Goal: Task Accomplishment & Management: Use online tool/utility

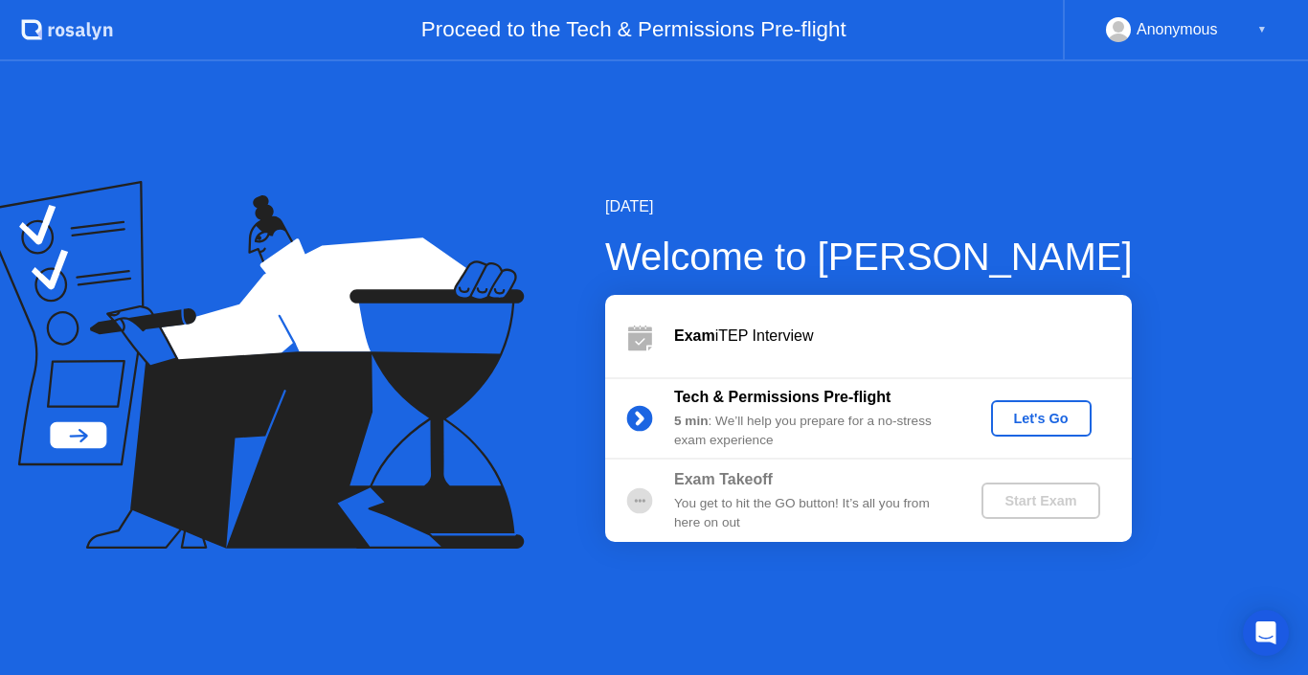
click at [1054, 431] on button "Let's Go" at bounding box center [1041, 418] width 101 height 36
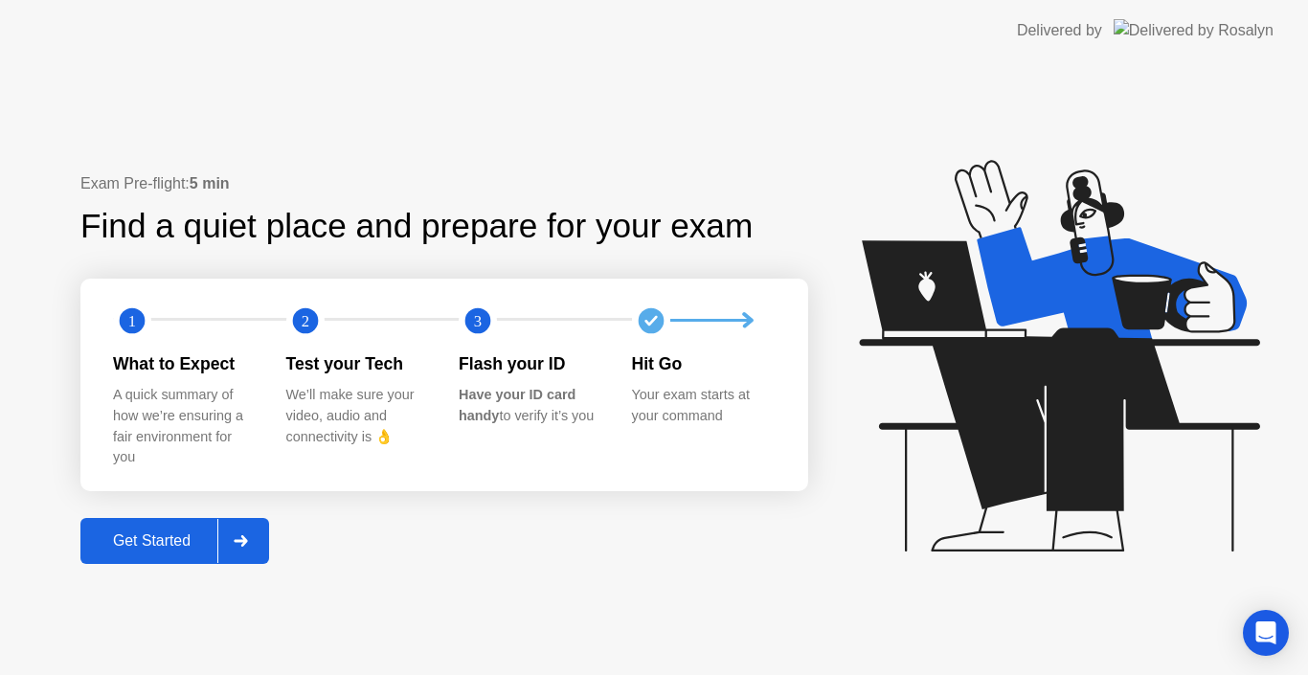
click at [168, 532] on div "Get Started" at bounding box center [151, 540] width 131 height 17
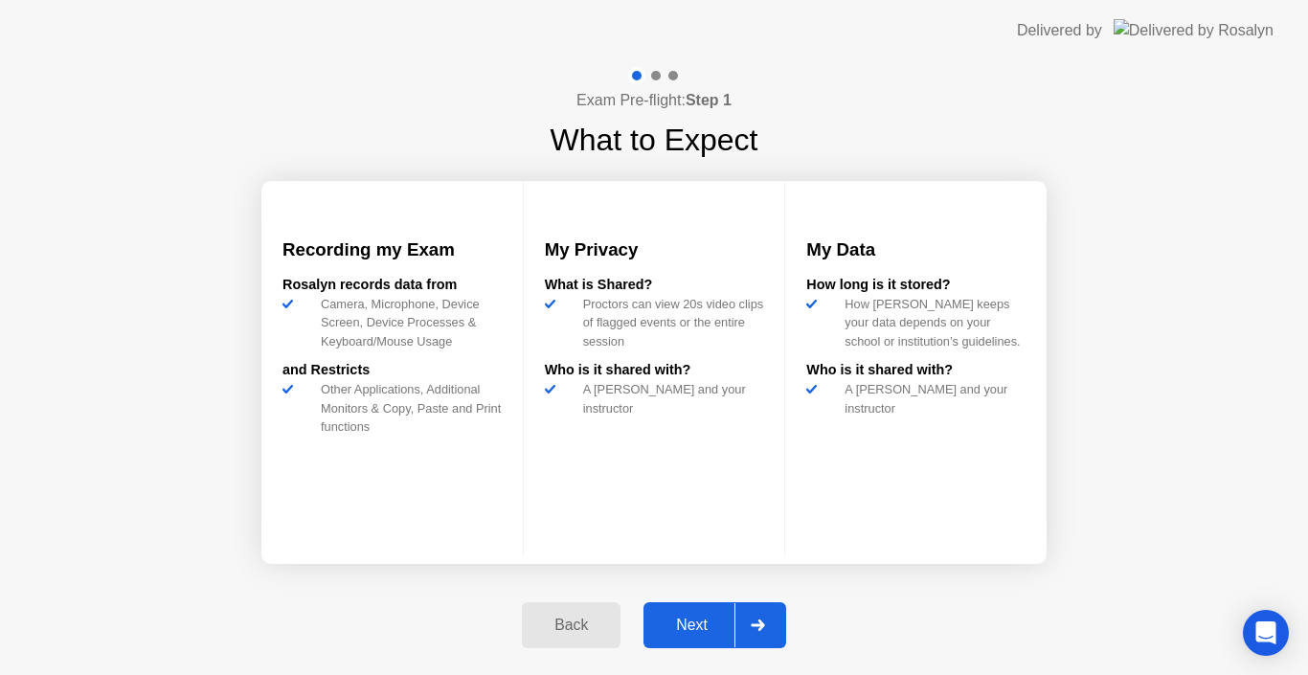
click at [697, 606] on button "Next" at bounding box center [714, 625] width 143 height 46
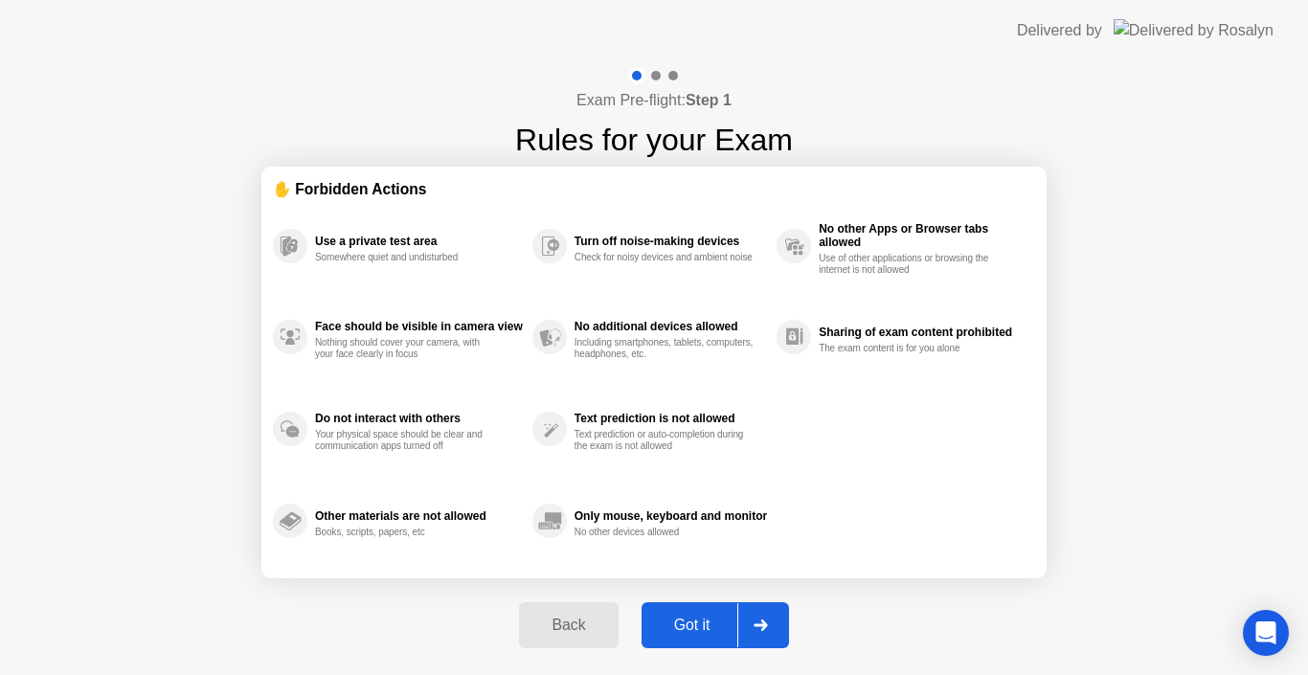
click at [692, 602] on button "Got it" at bounding box center [714, 625] width 147 height 46
select select "**********"
select select "*******"
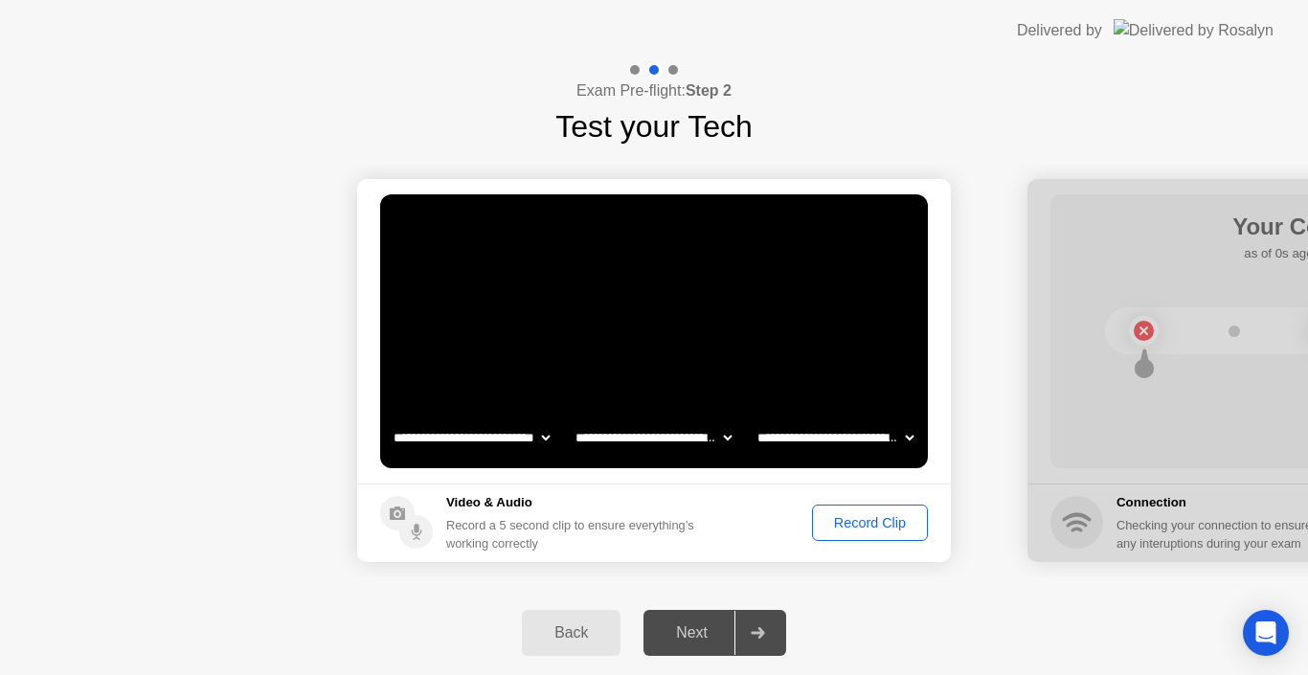
click at [888, 519] on div "Record Clip" at bounding box center [869, 522] width 102 height 15
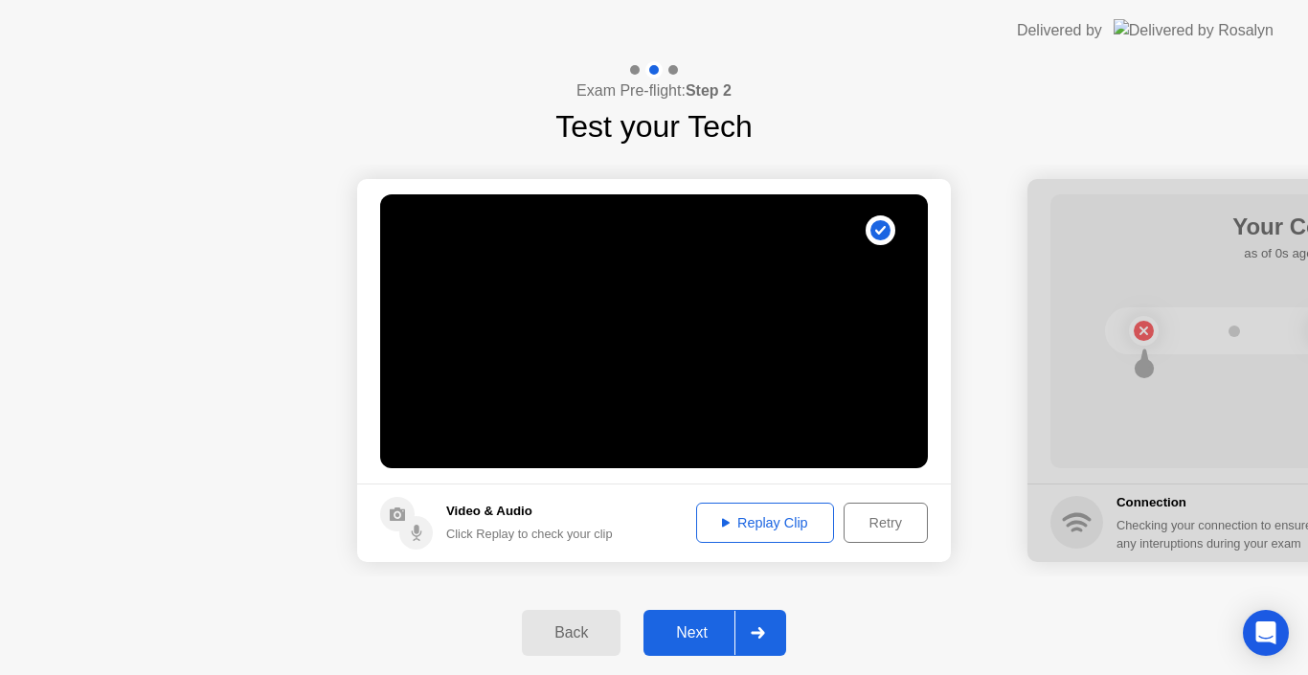
click at [764, 515] on div "Replay Clip" at bounding box center [765, 522] width 124 height 15
click at [688, 612] on button "Next" at bounding box center [714, 633] width 143 height 46
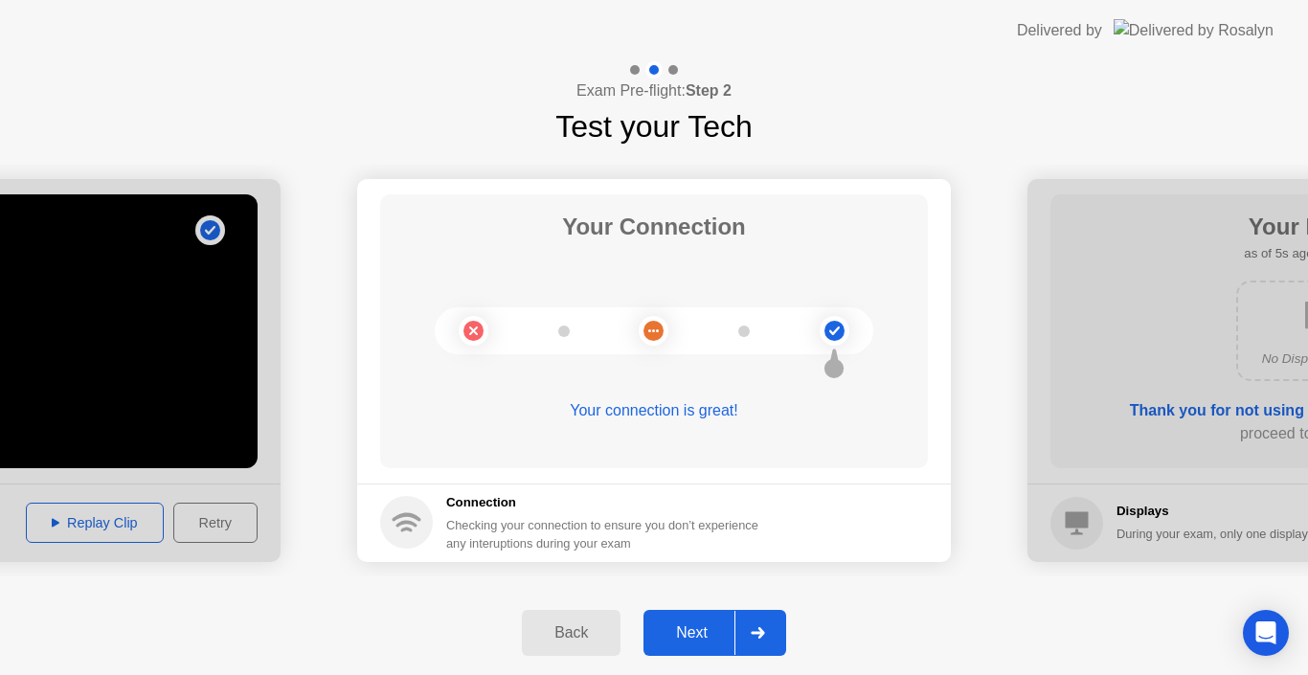
click at [712, 620] on button "Next" at bounding box center [714, 633] width 143 height 46
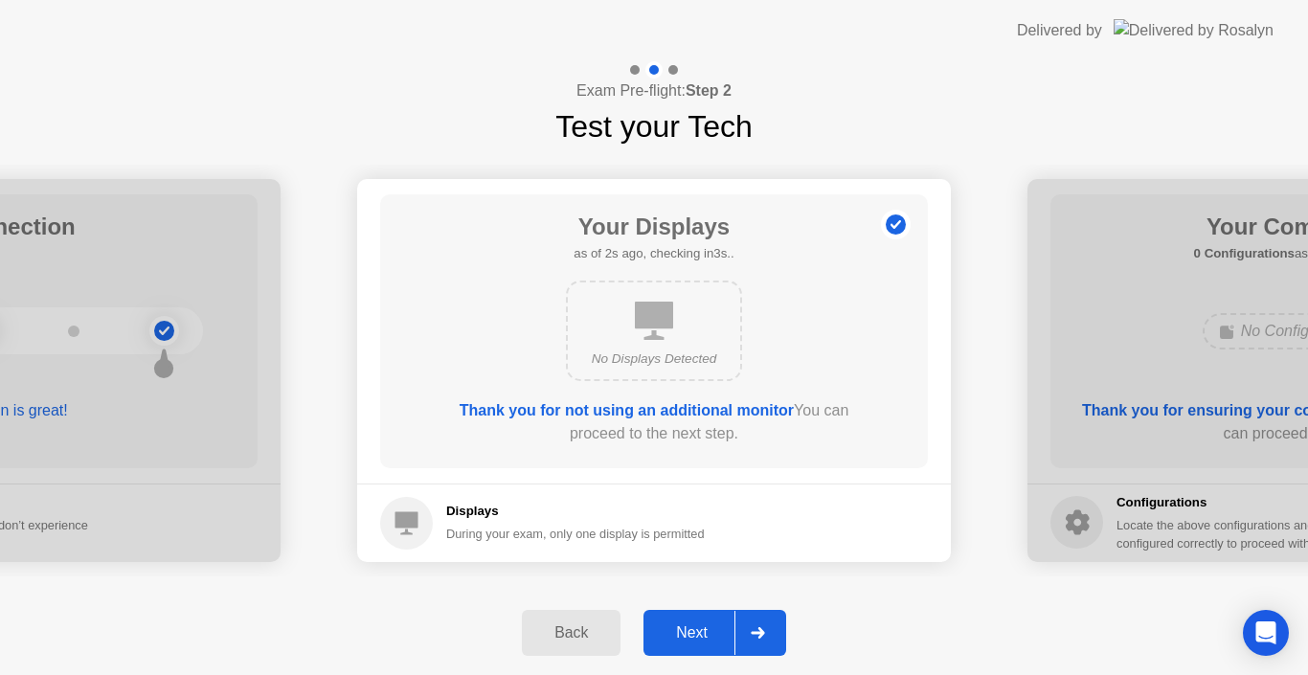
click at [717, 631] on div "Next" at bounding box center [691, 632] width 85 height 17
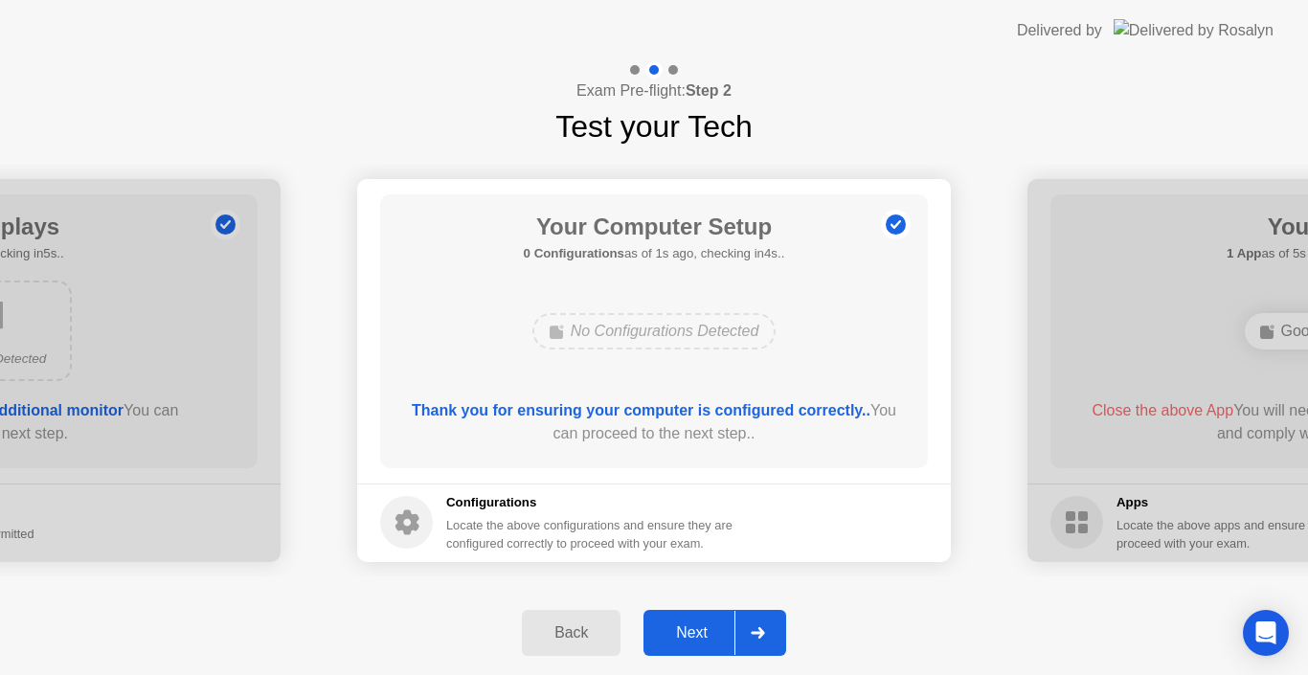
click at [706, 624] on div "Next" at bounding box center [691, 632] width 85 height 17
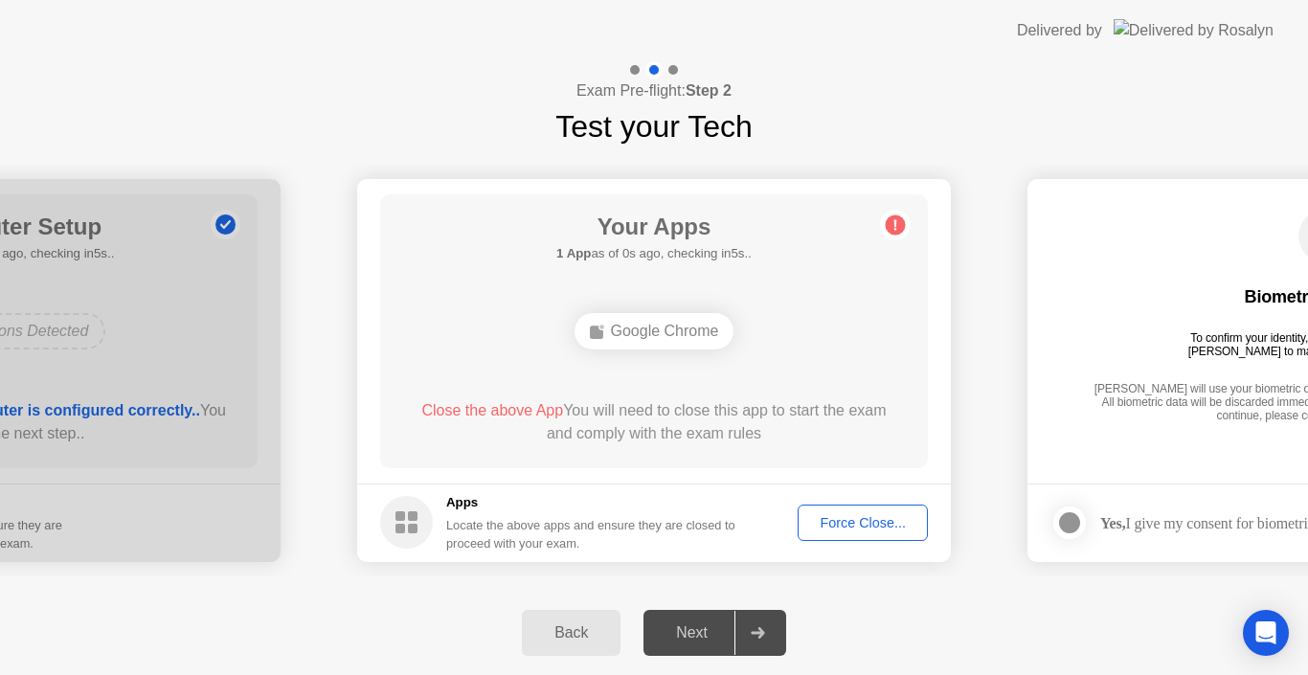
click at [815, 523] on div "Force Close..." at bounding box center [862, 522] width 117 height 15
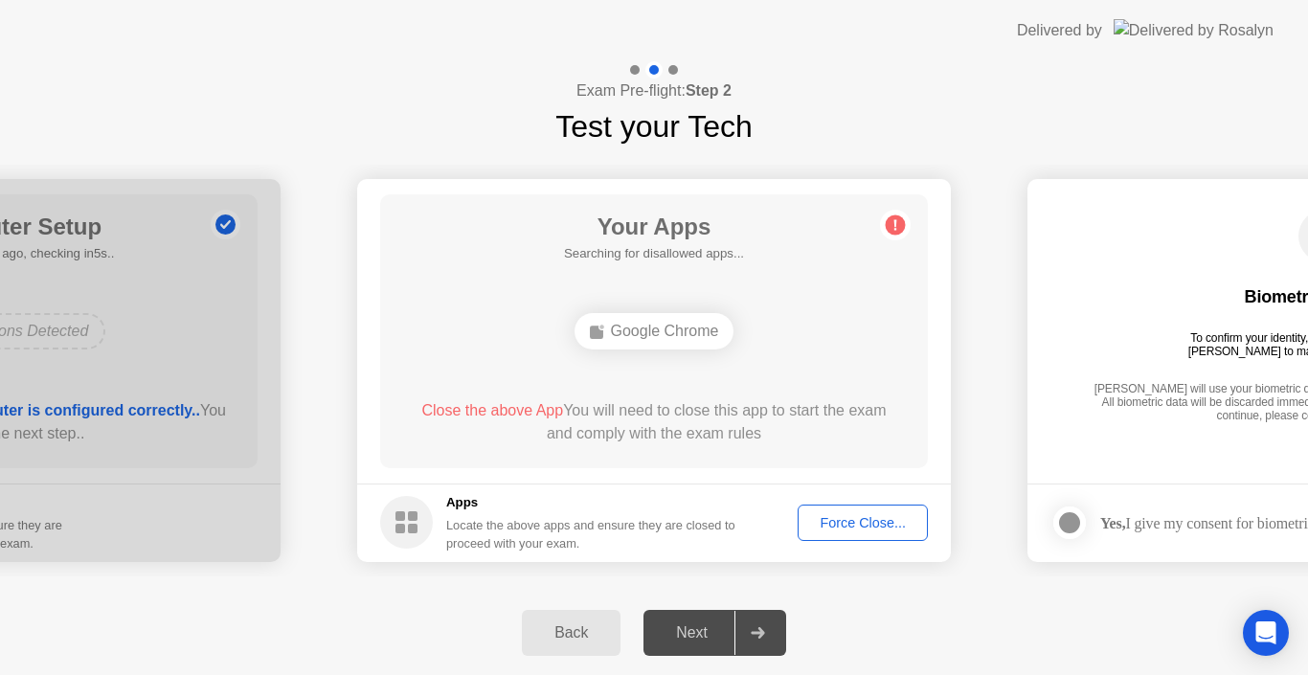
click at [833, 515] on div "Force Close..." at bounding box center [862, 522] width 117 height 15
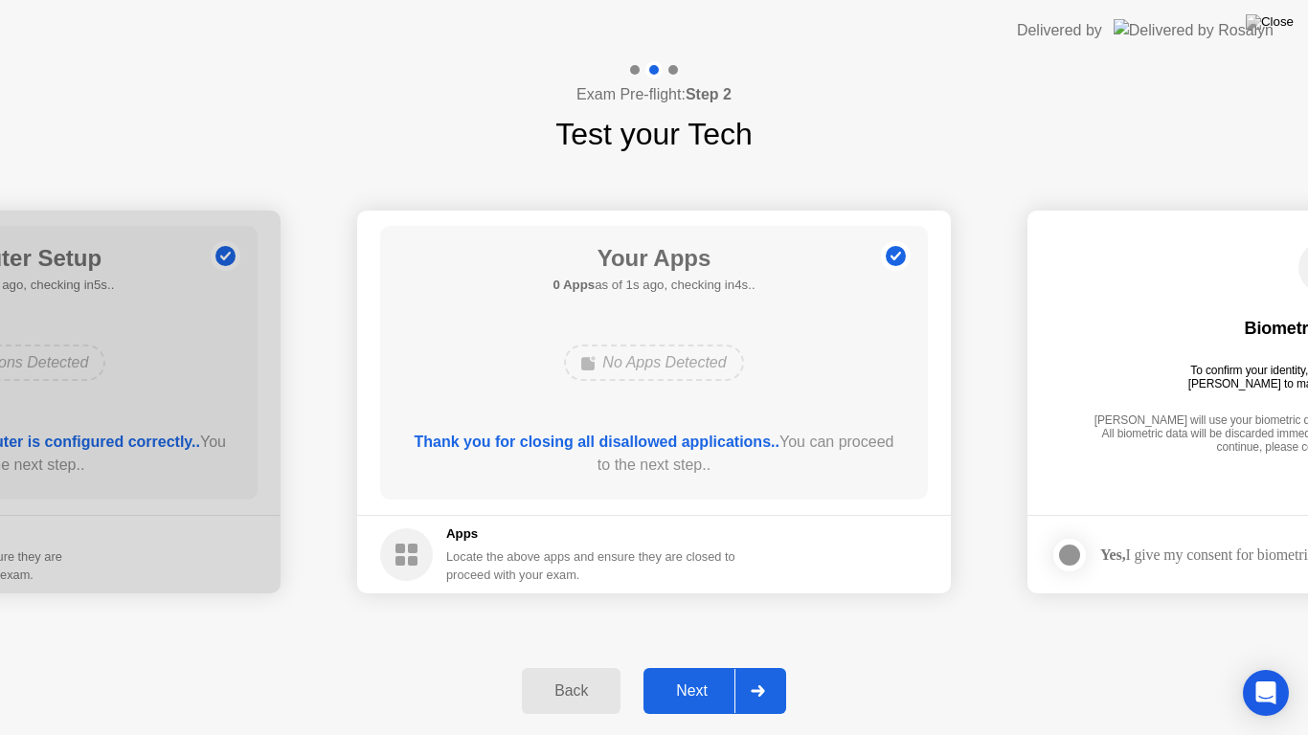
click at [697, 674] on div "Back Next" at bounding box center [654, 691] width 1308 height 88
click at [698, 674] on div "Next" at bounding box center [691, 691] width 85 height 17
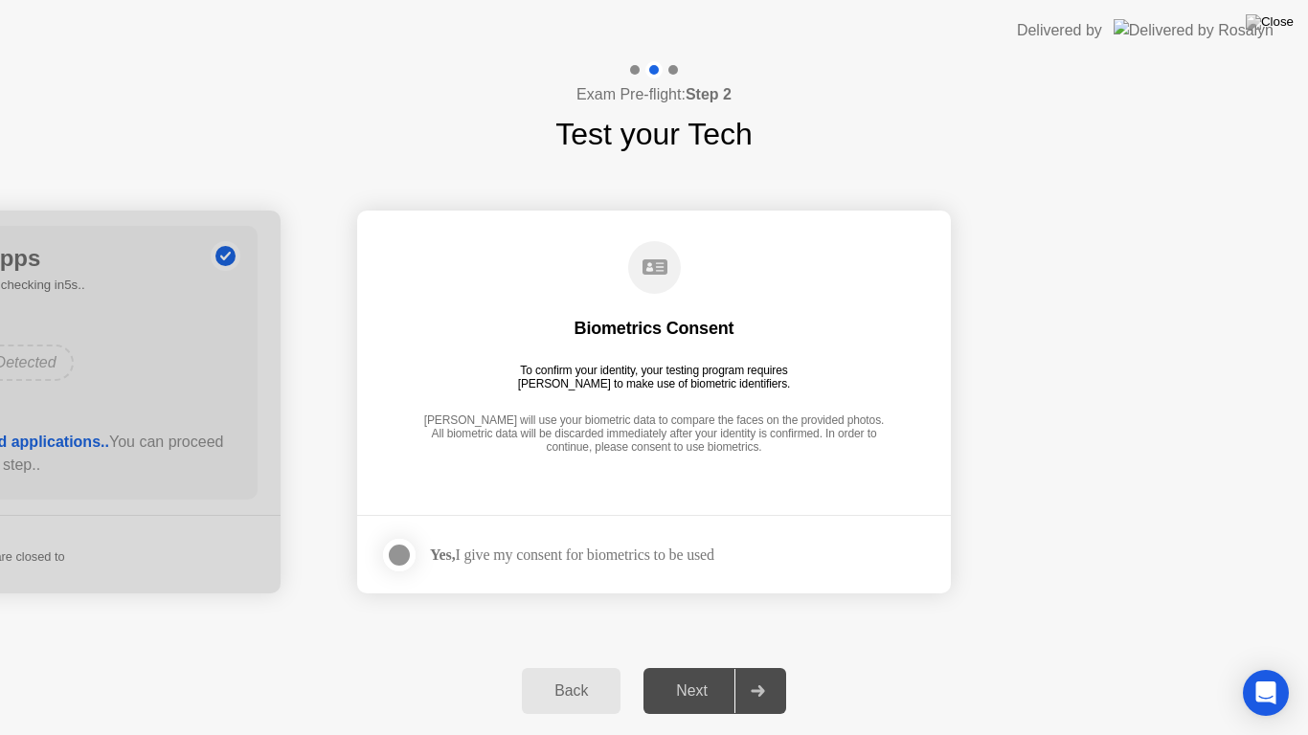
click at [698, 563] on div "Yes, I give my consent for biometrics to be used" at bounding box center [572, 555] width 284 height 18
click at [399, 566] on div at bounding box center [399, 555] width 23 height 23
click at [660, 674] on button "Next" at bounding box center [714, 691] width 143 height 46
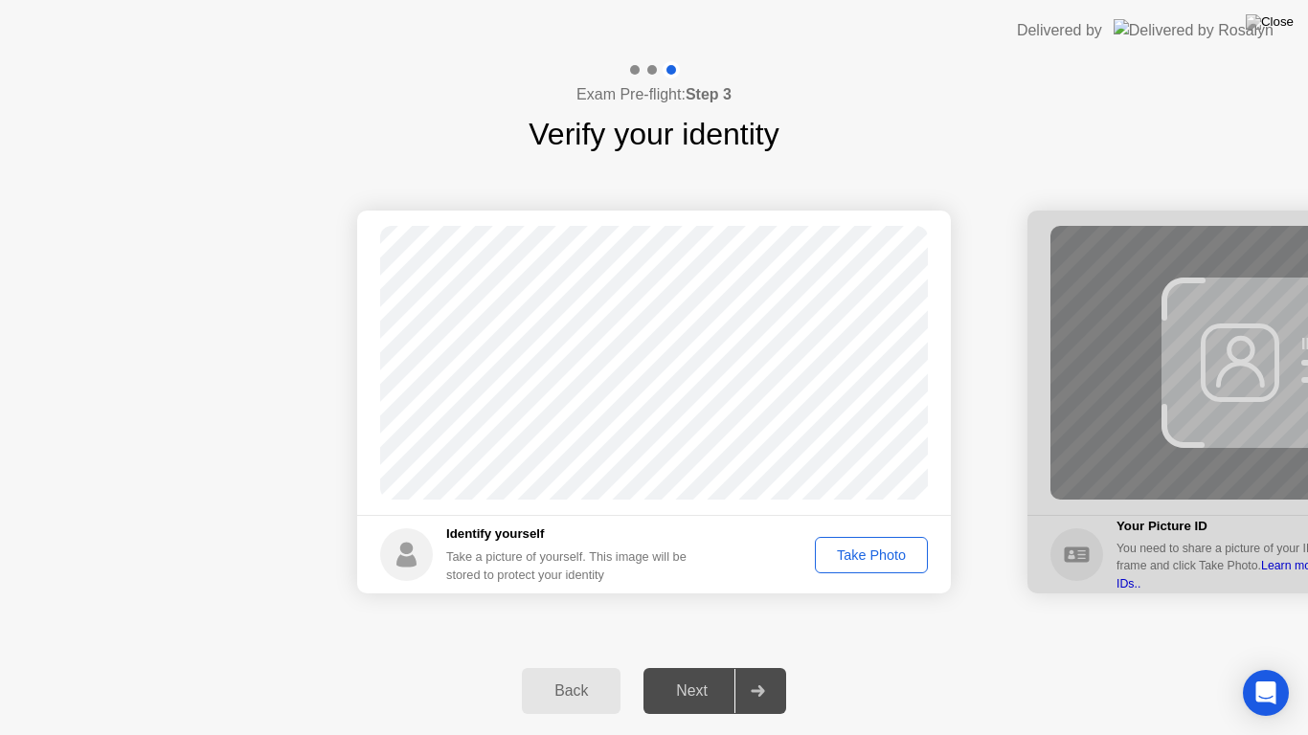
click at [835, 563] on div "Take Photo" at bounding box center [871, 555] width 100 height 15
click at [713, 674] on div "Next" at bounding box center [691, 691] width 85 height 17
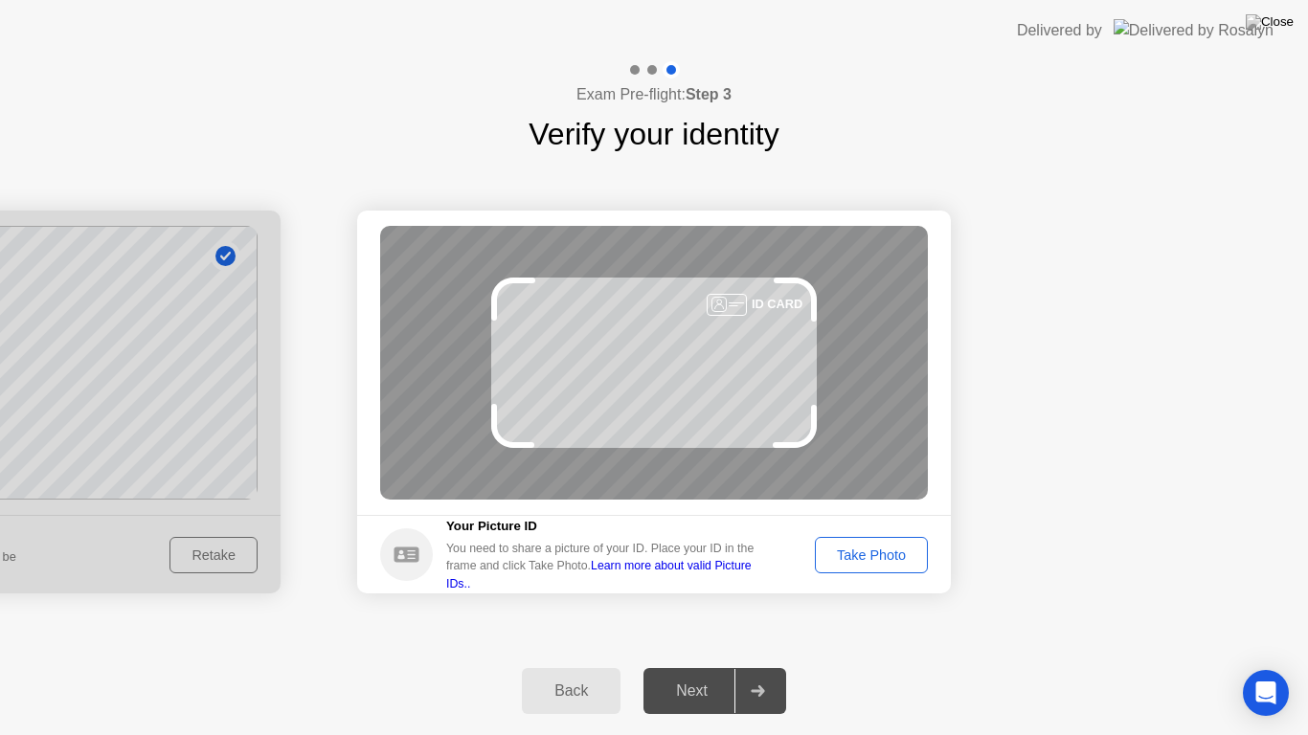
click at [827, 561] on div "Take Photo" at bounding box center [871, 555] width 100 height 15
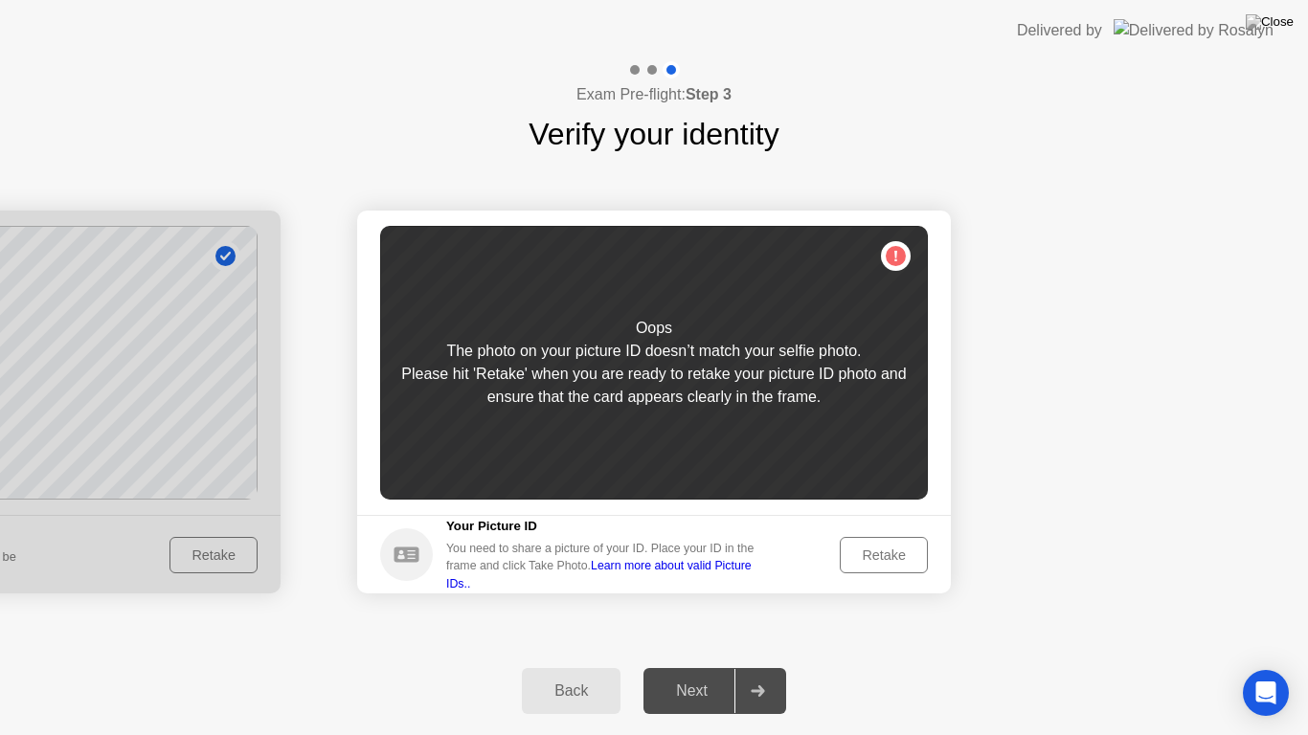
click at [867, 550] on div "Retake" at bounding box center [883, 555] width 75 height 15
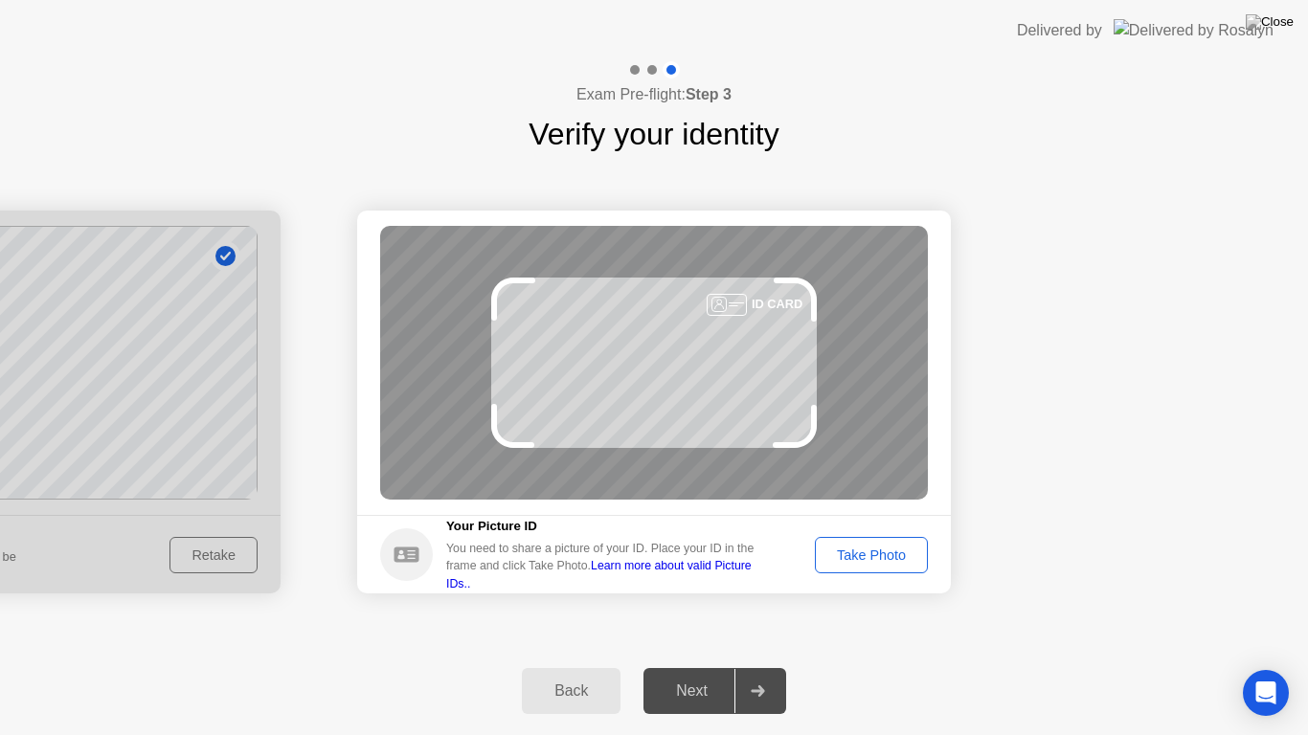
click at [867, 550] on div "Take Photo" at bounding box center [871, 555] width 100 height 15
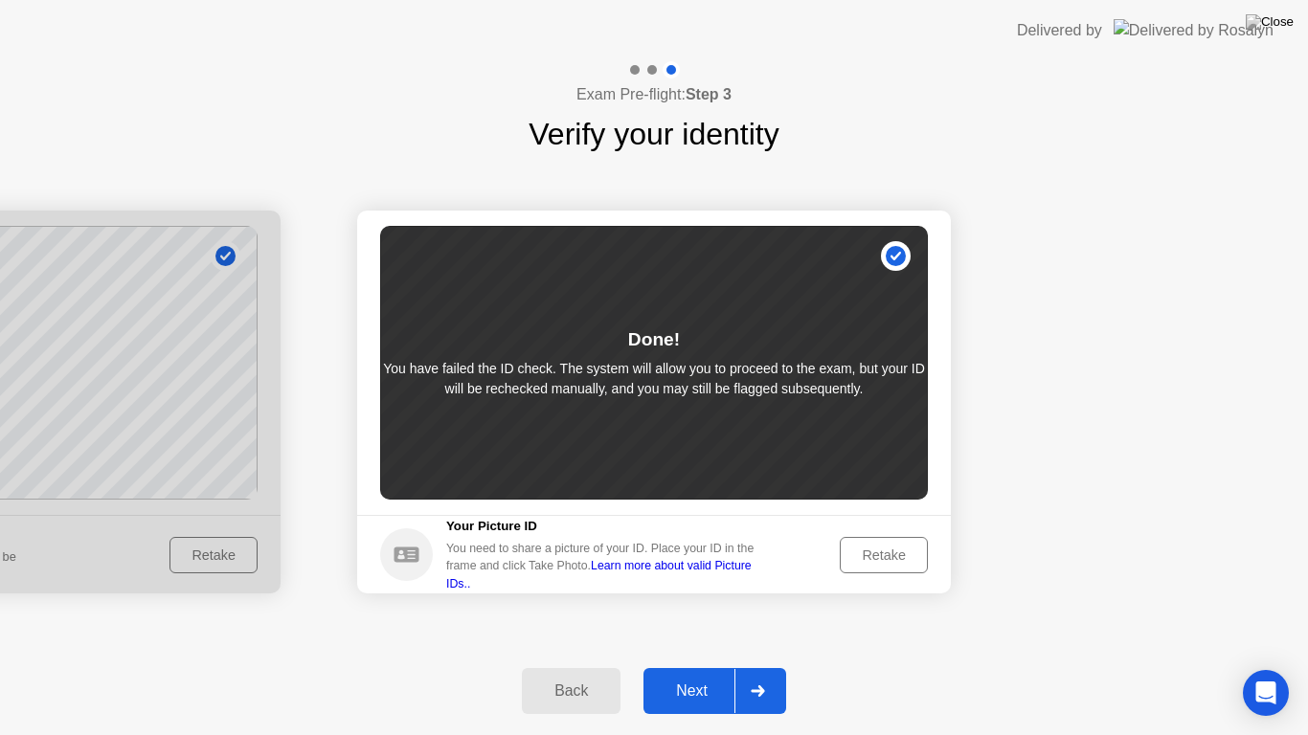
click at [709, 674] on div "Next" at bounding box center [691, 691] width 85 height 17
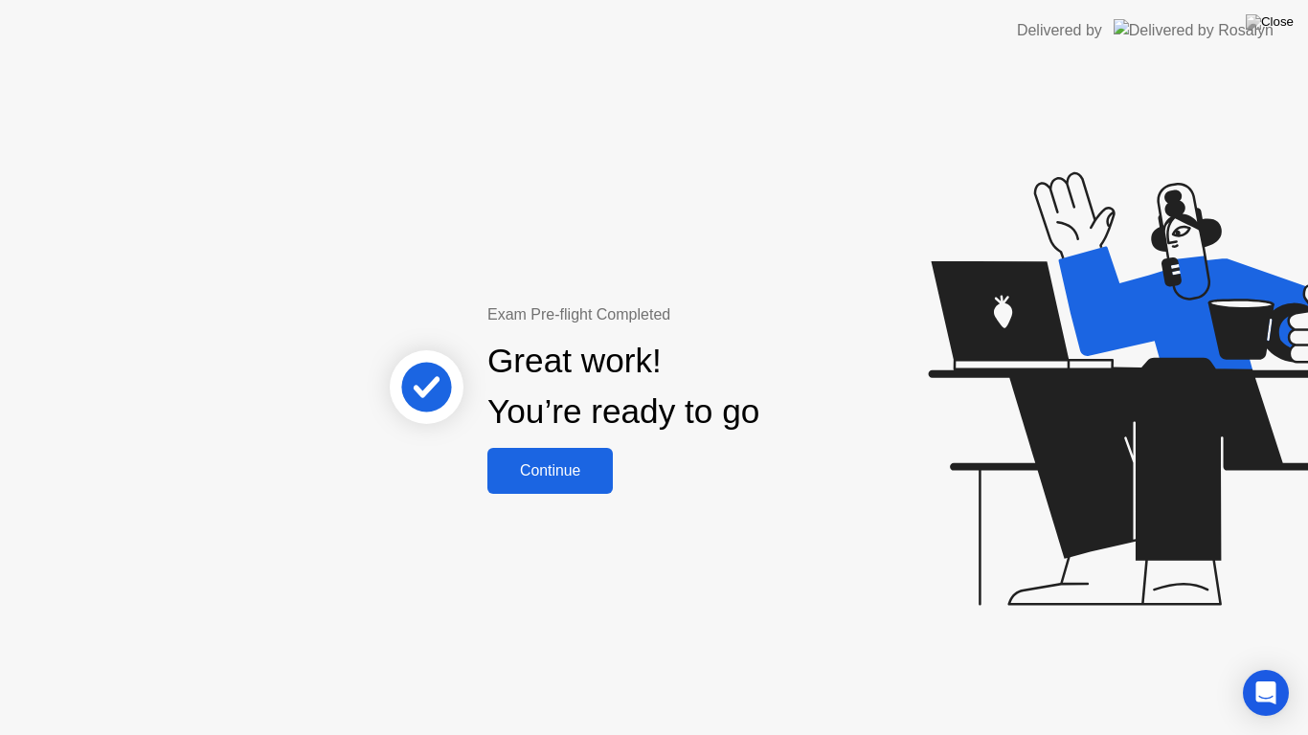
click at [581, 475] on div "Continue" at bounding box center [550, 470] width 114 height 17
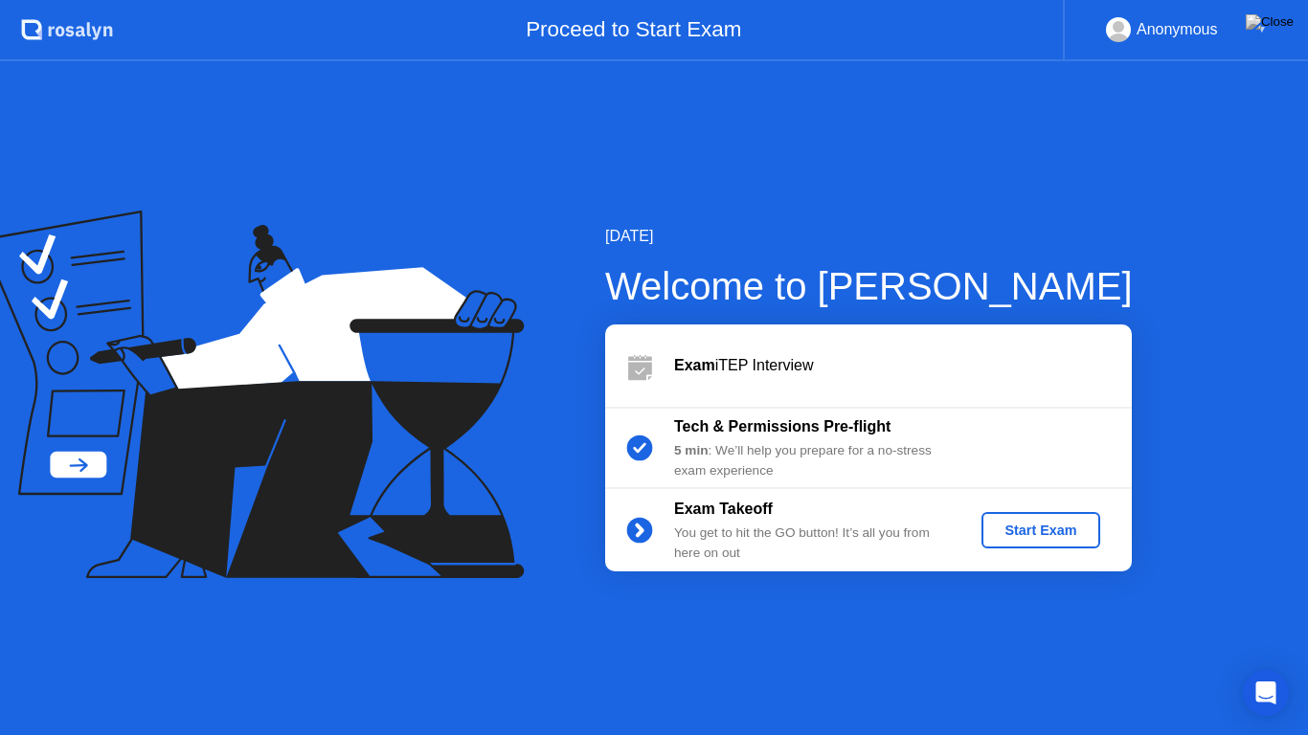
click at [1020, 523] on div "Start Exam" at bounding box center [1040, 530] width 102 height 15
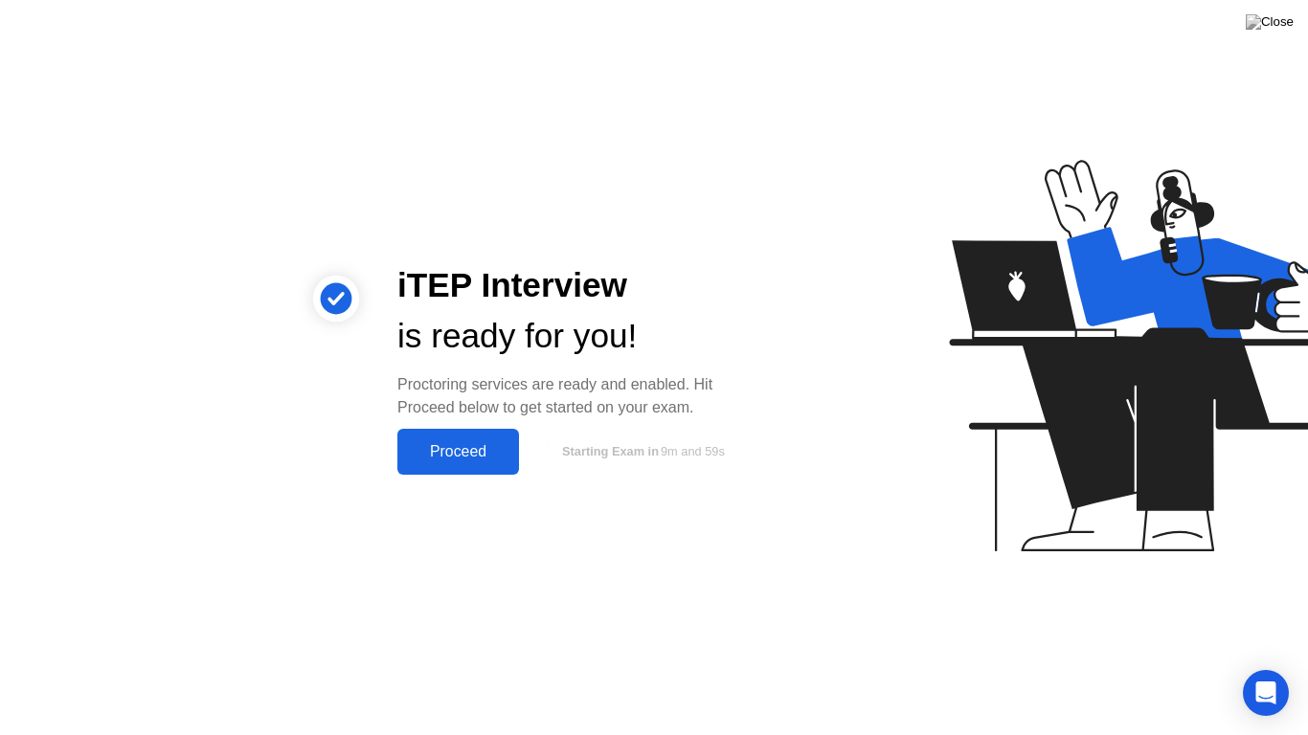
click at [486, 435] on button "Proceed" at bounding box center [458, 452] width 122 height 46
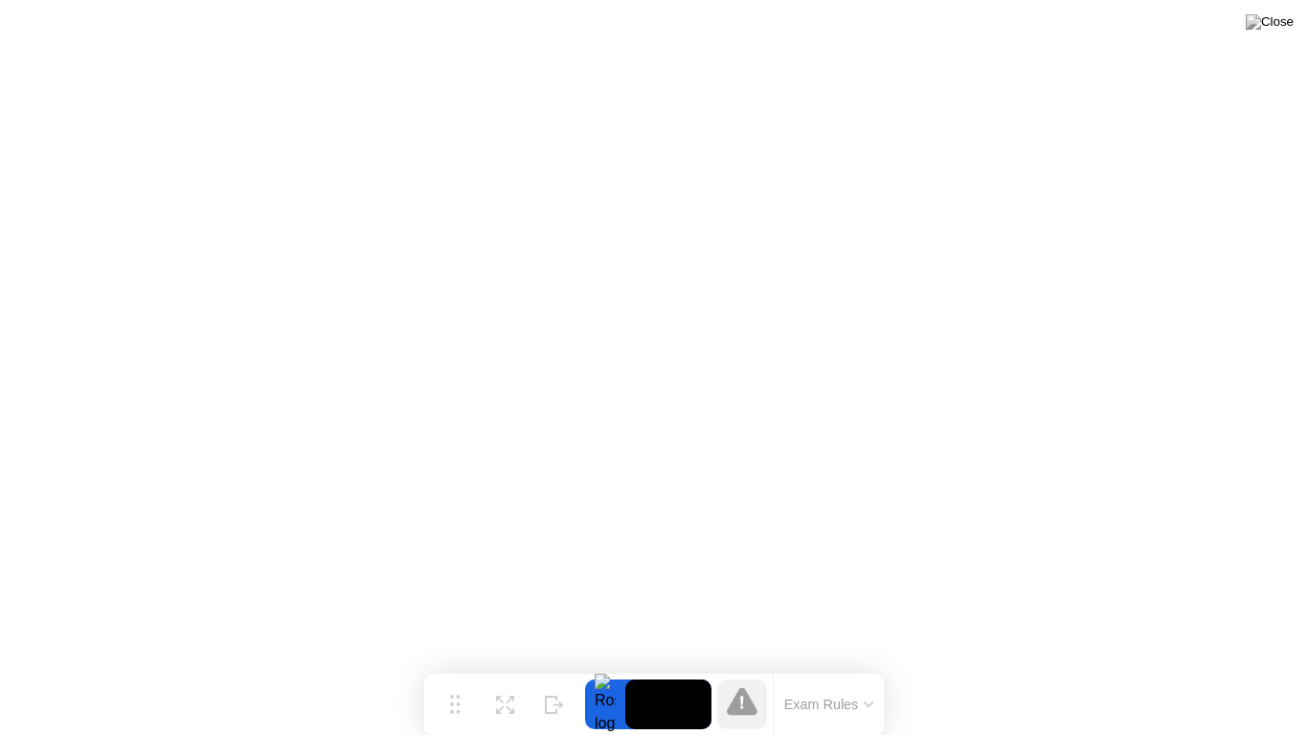
click at [822, 674] on button "Exam Rules" at bounding box center [828, 704] width 101 height 17
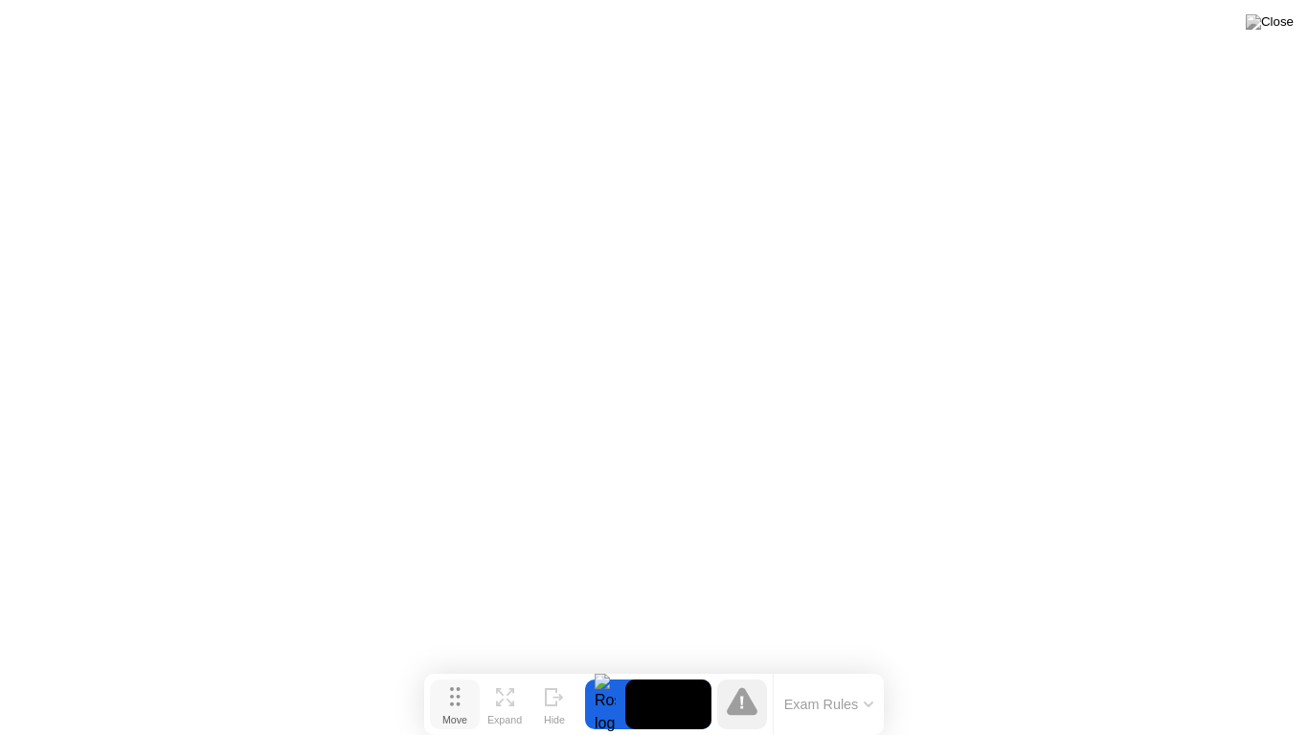
click at [464, 674] on div "Move" at bounding box center [454, 719] width 25 height 11
click at [450, 674] on button "Move" at bounding box center [455, 705] width 50 height 50
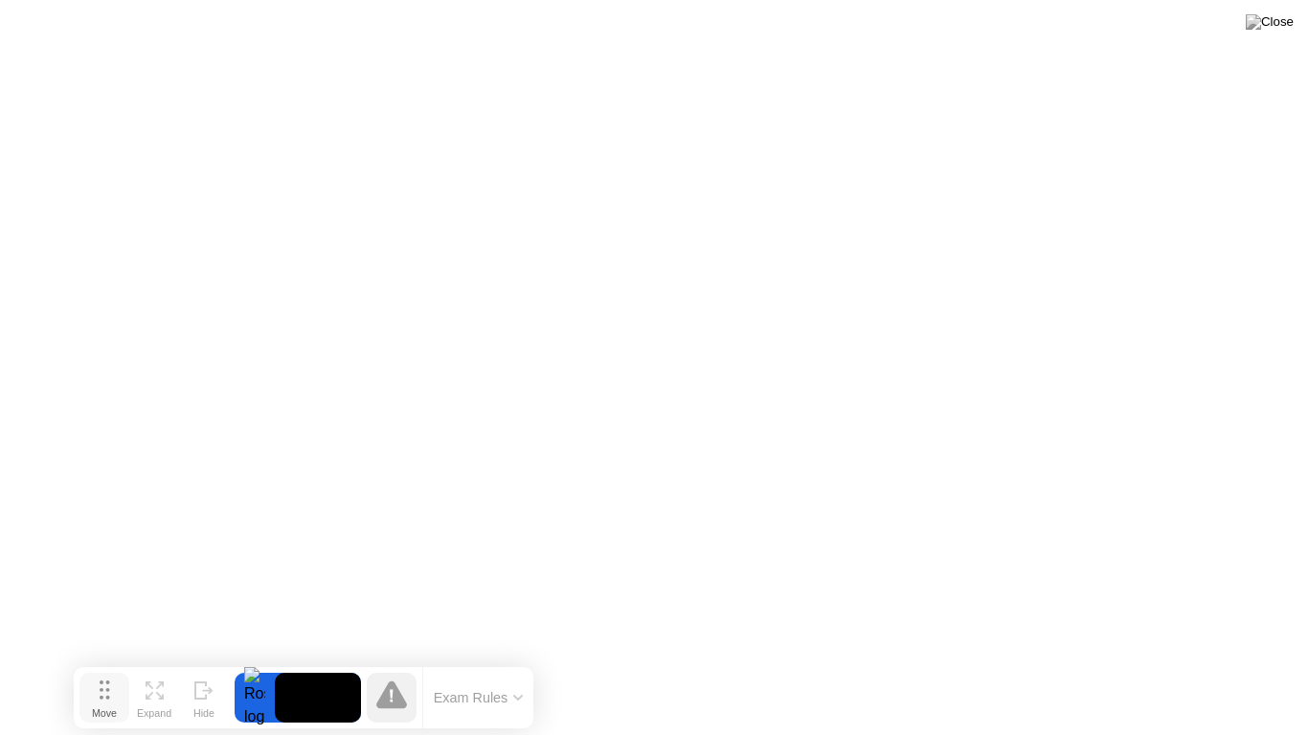
drag, startPoint x: 448, startPoint y: 684, endPoint x: 98, endPoint y: 677, distance: 350.4
click at [98, 674] on button "Move" at bounding box center [104, 698] width 50 height 50
click at [1273, 14] on img at bounding box center [1269, 21] width 48 height 15
click at [164, 674] on div "Expand" at bounding box center [154, 712] width 34 height 11
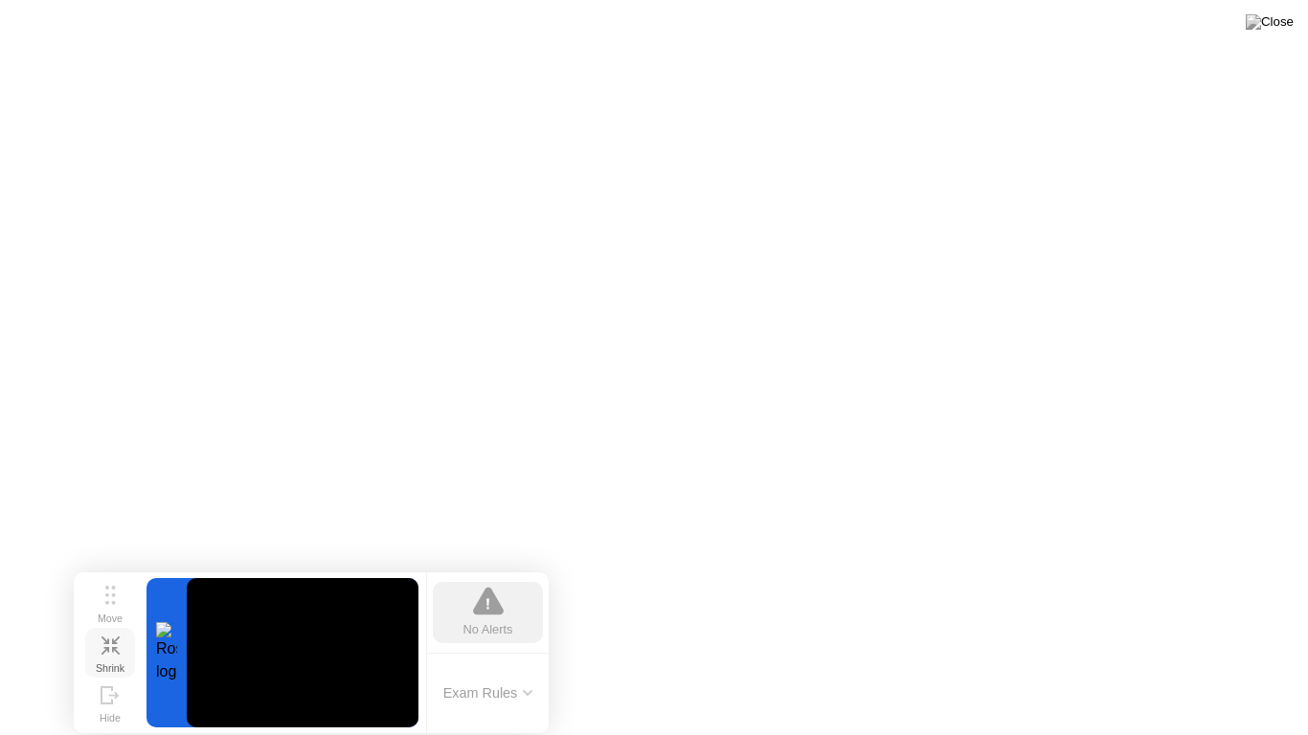
click at [119, 646] on icon at bounding box center [110, 646] width 18 height 18
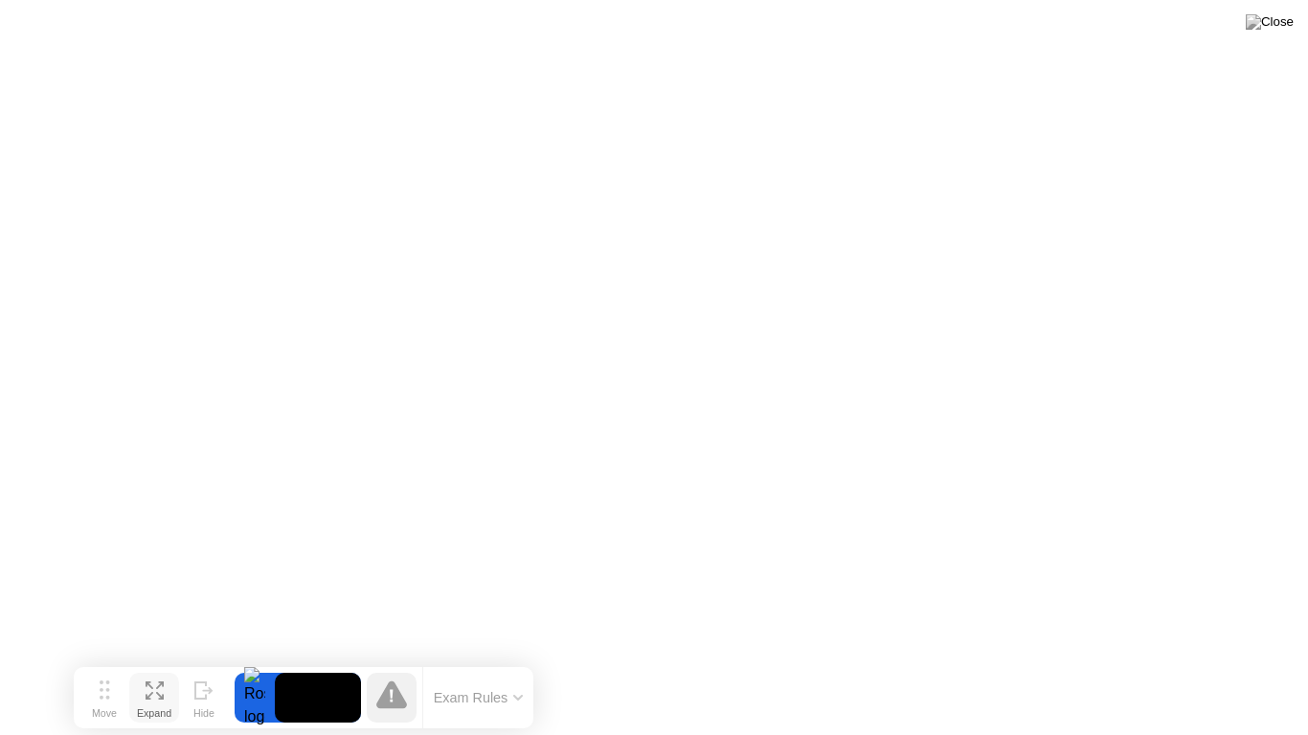
click at [400, 674] on icon at bounding box center [391, 695] width 31 height 28
click at [306, 674] on video at bounding box center [318, 698] width 86 height 50
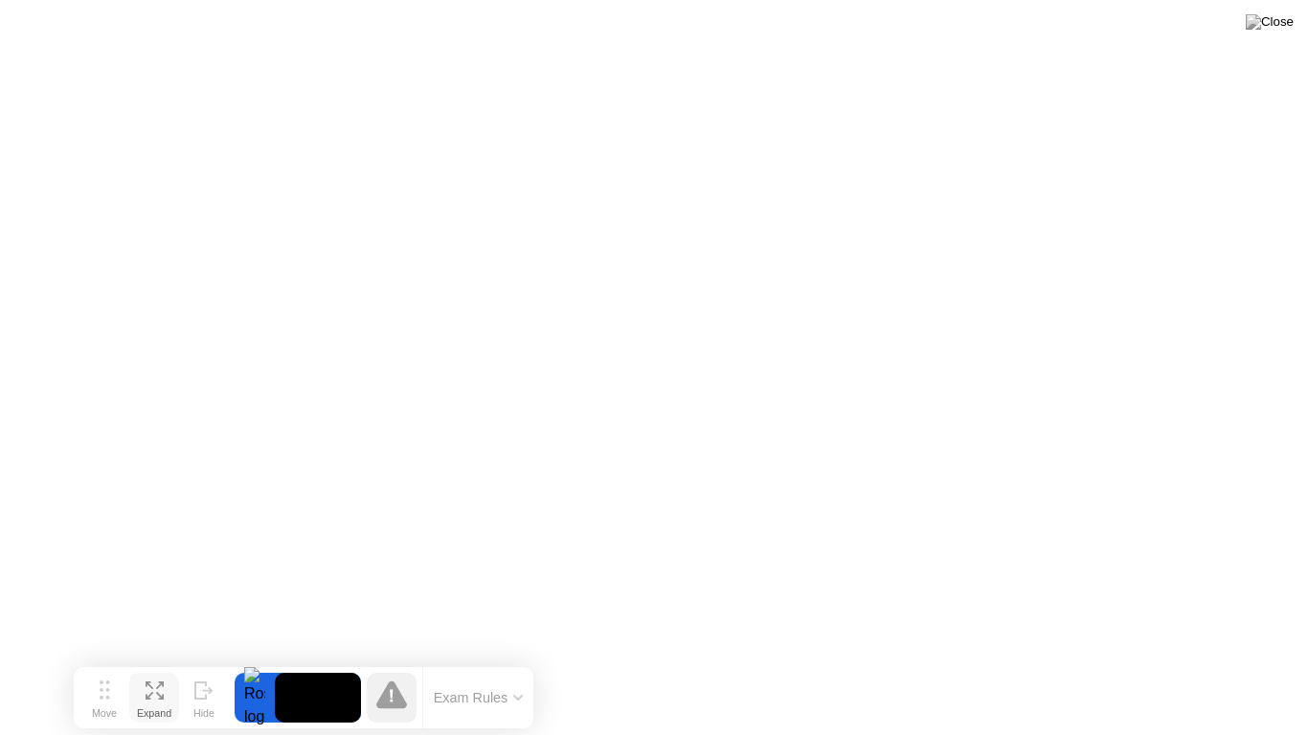
click at [306, 674] on video at bounding box center [318, 698] width 86 height 50
click at [1281, 27] on img at bounding box center [1269, 21] width 48 height 15
click at [107, 674] on circle at bounding box center [107, 690] width 4 height 4
click at [1296, 22] on button at bounding box center [1269, 22] width 57 height 25
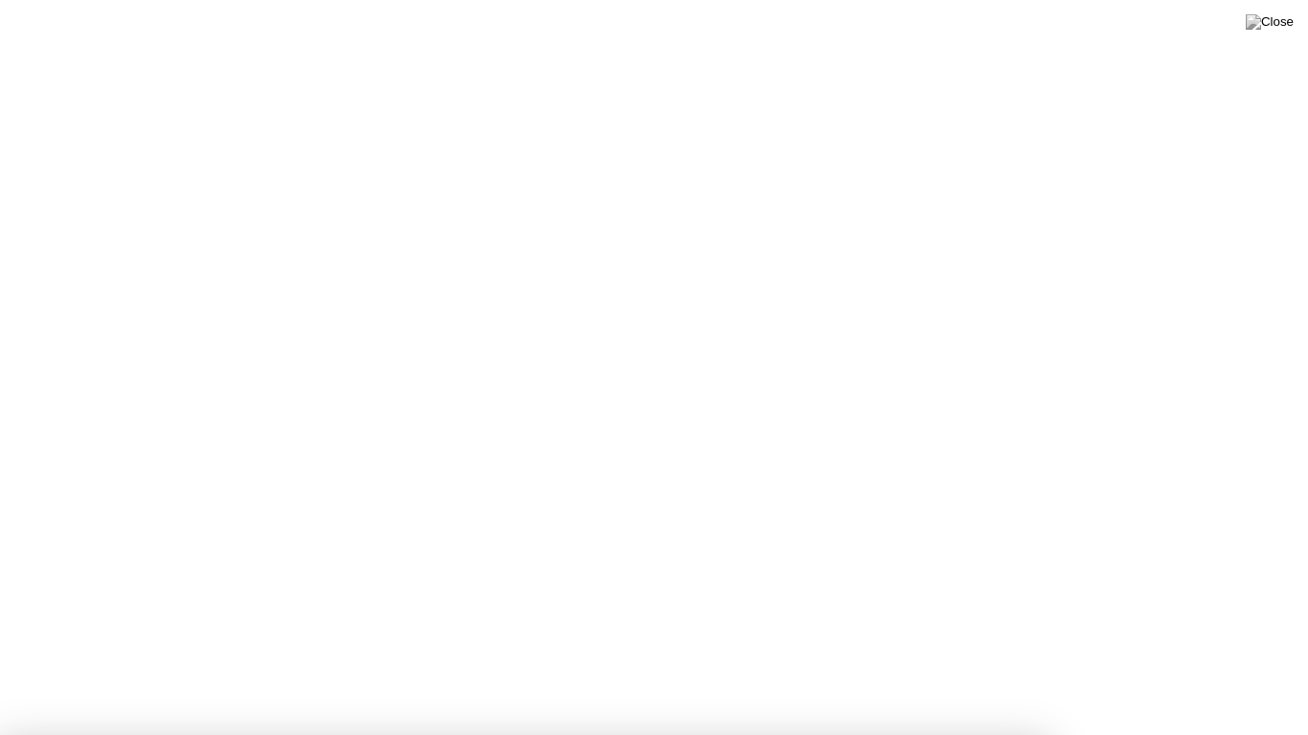
click at [1273, 15] on img at bounding box center [1269, 21] width 48 height 15
